Goal: Information Seeking & Learning: Learn about a topic

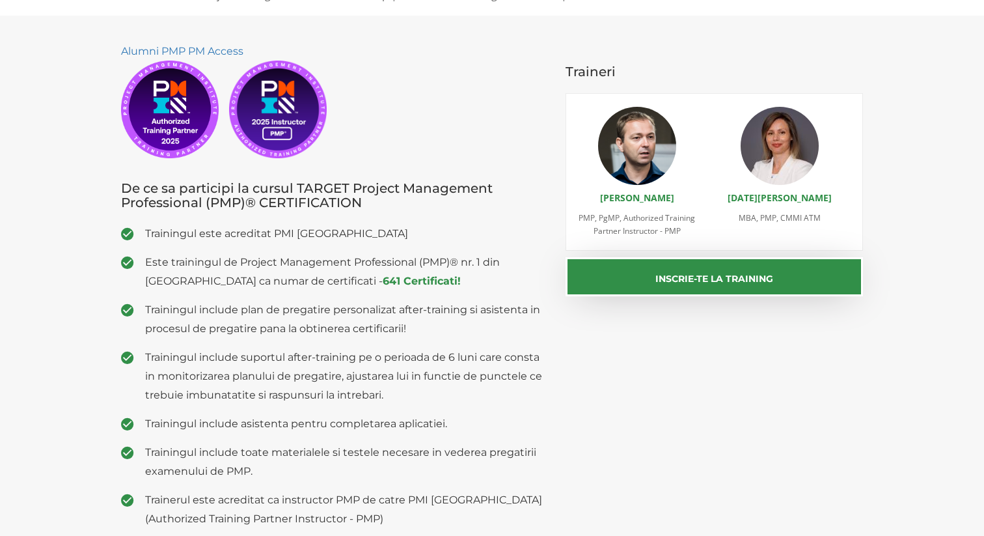
scroll to position [158, 0]
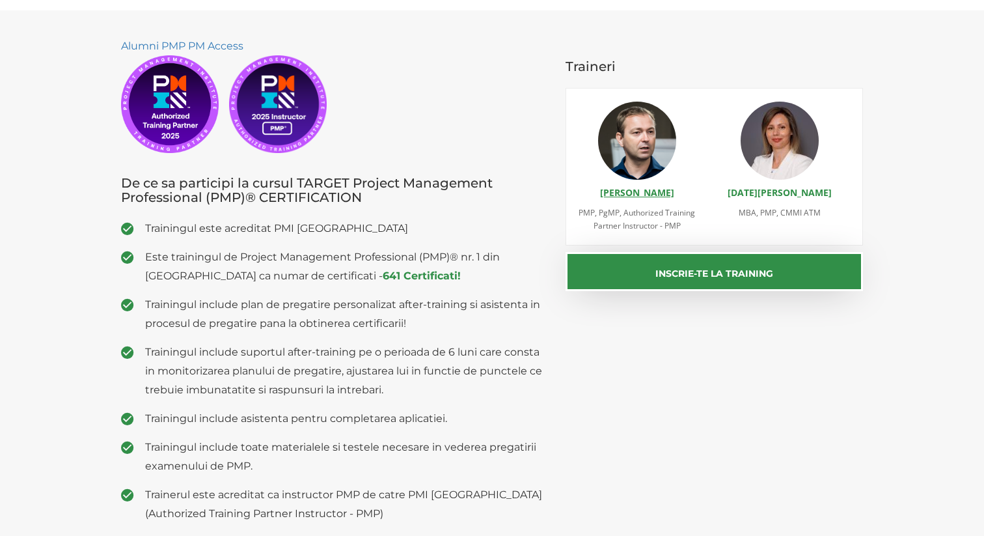
click at [635, 187] on link "[PERSON_NAME]" at bounding box center [637, 192] width 74 height 12
